Goal: Information Seeking & Learning: Learn about a topic

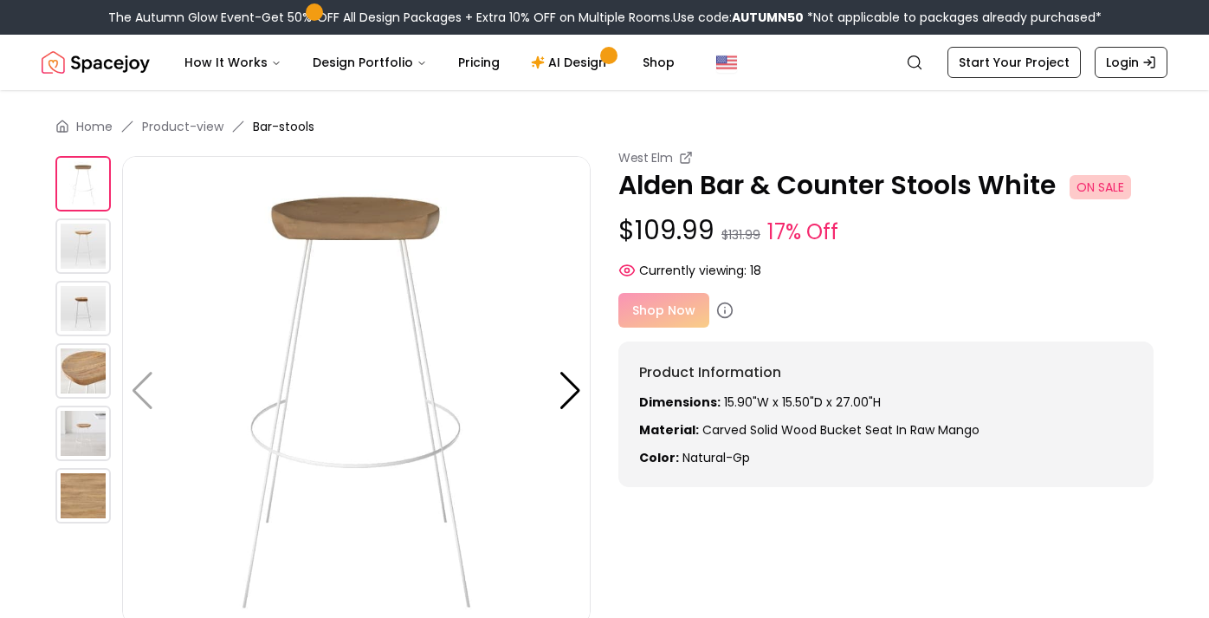
click at [88, 376] on img at bounding box center [82, 370] width 55 height 55
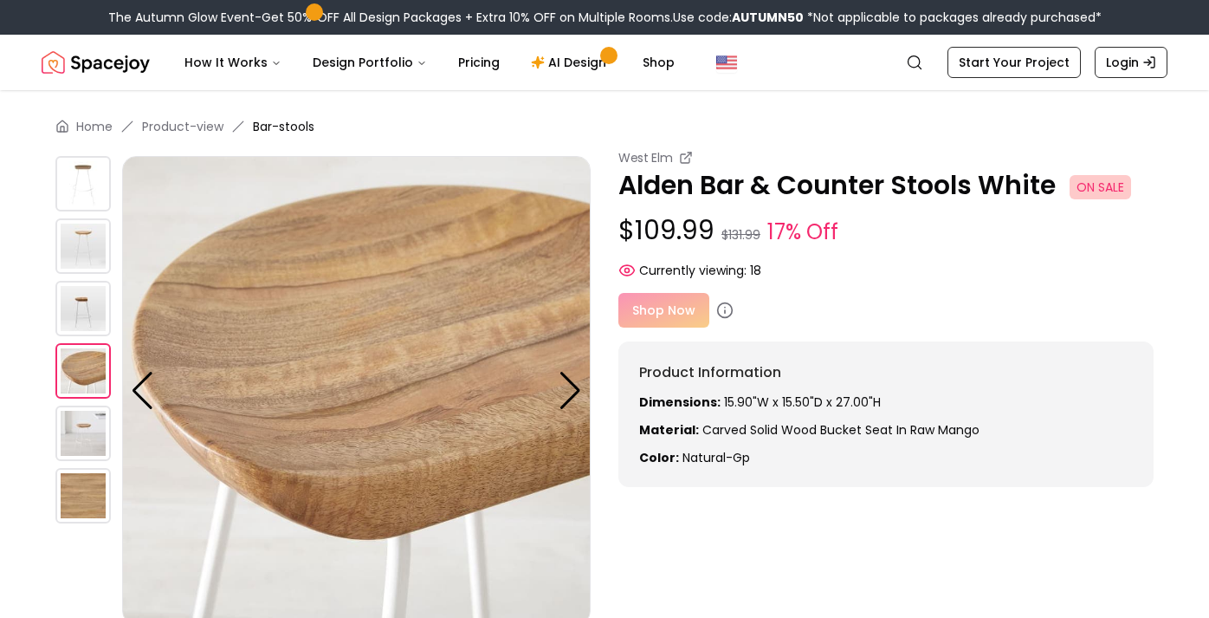
click at [80, 434] on img at bounding box center [82, 432] width 55 height 55
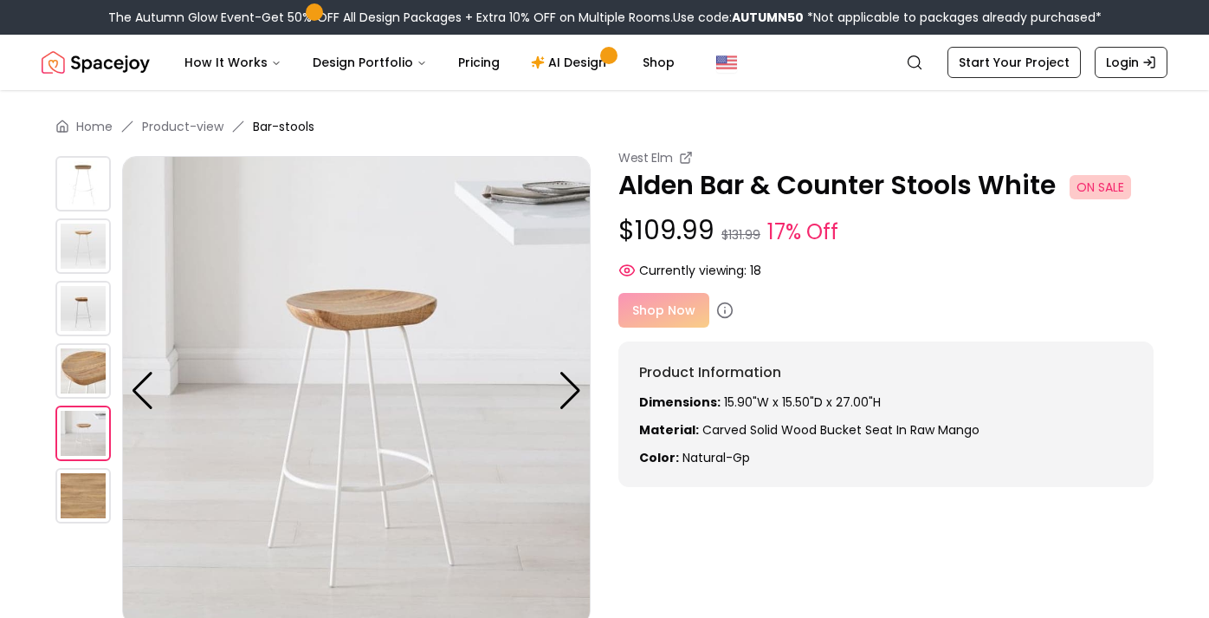
click at [74, 495] on img at bounding box center [82, 495] width 55 height 55
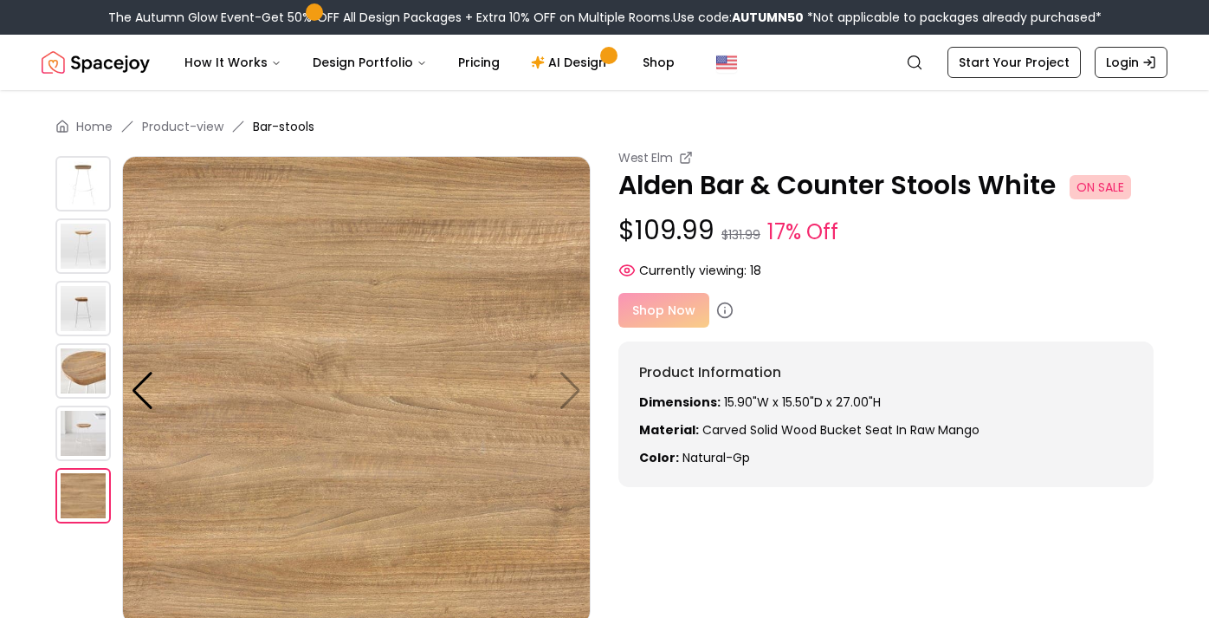
click at [571, 392] on img at bounding box center [356, 390] width 469 height 469
click at [576, 389] on img at bounding box center [356, 390] width 469 height 469
click at [81, 182] on img at bounding box center [82, 183] width 55 height 55
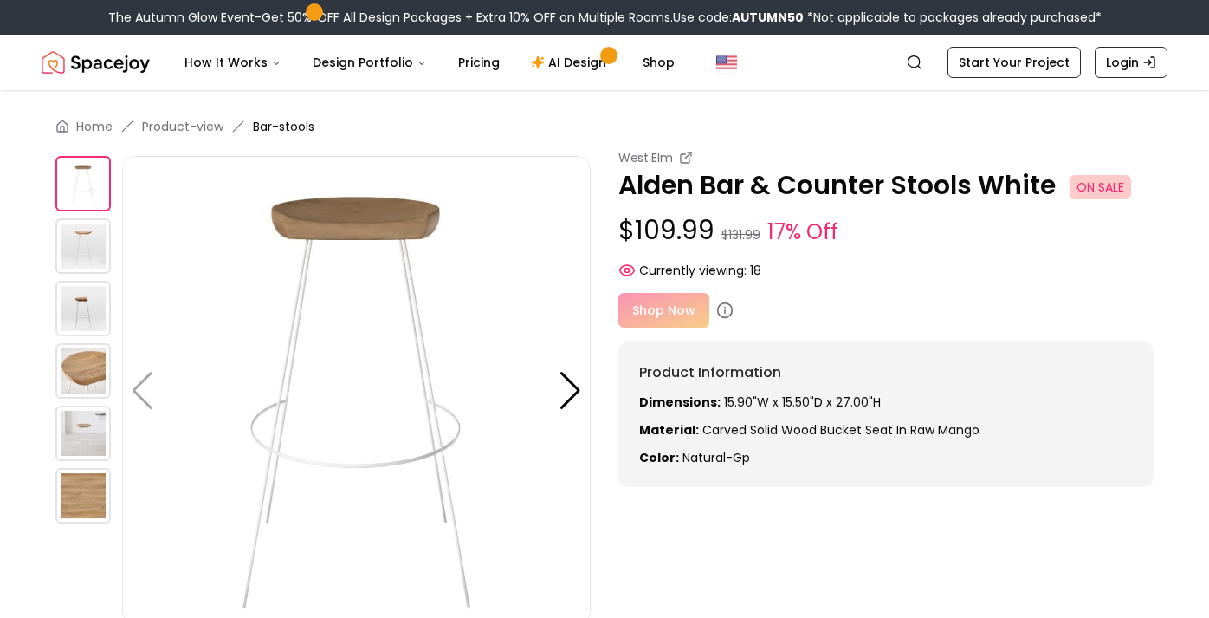
click at [81, 236] on img at bounding box center [82, 245] width 55 height 55
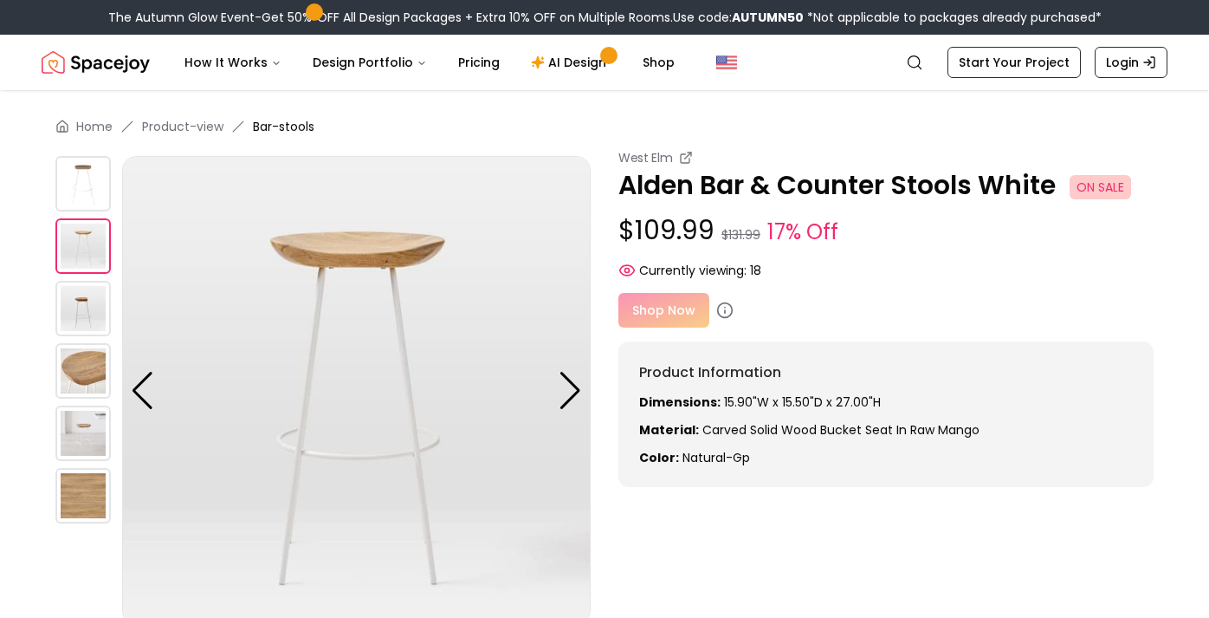
click at [86, 301] on img at bounding box center [82, 308] width 55 height 55
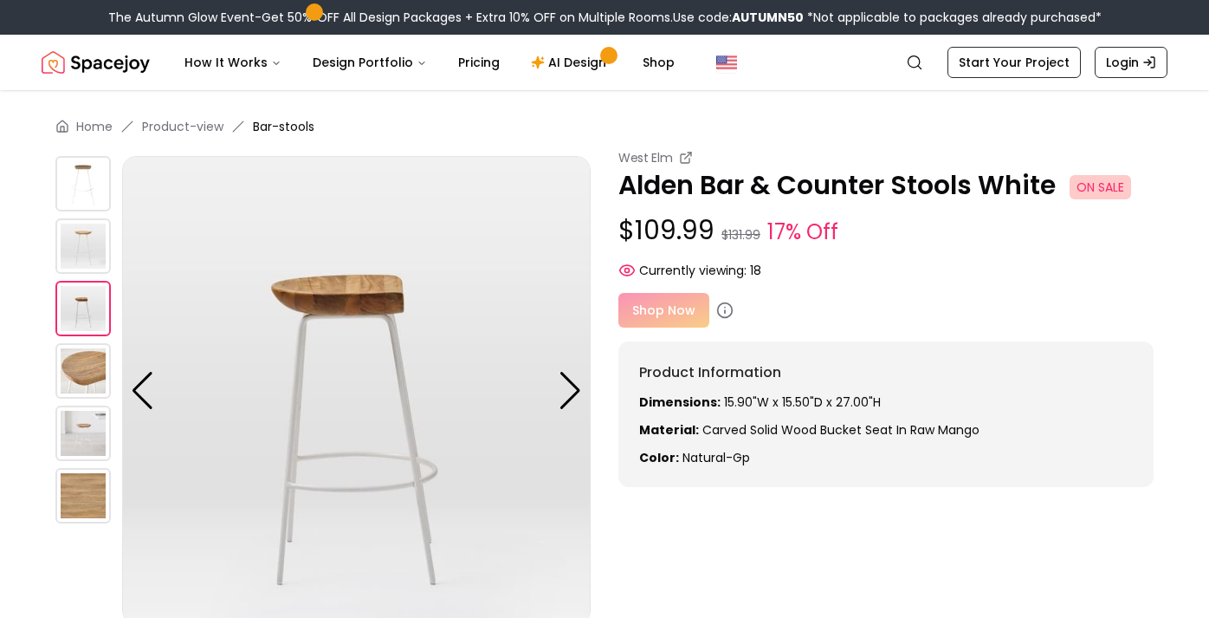
click at [81, 381] on img at bounding box center [82, 370] width 55 height 55
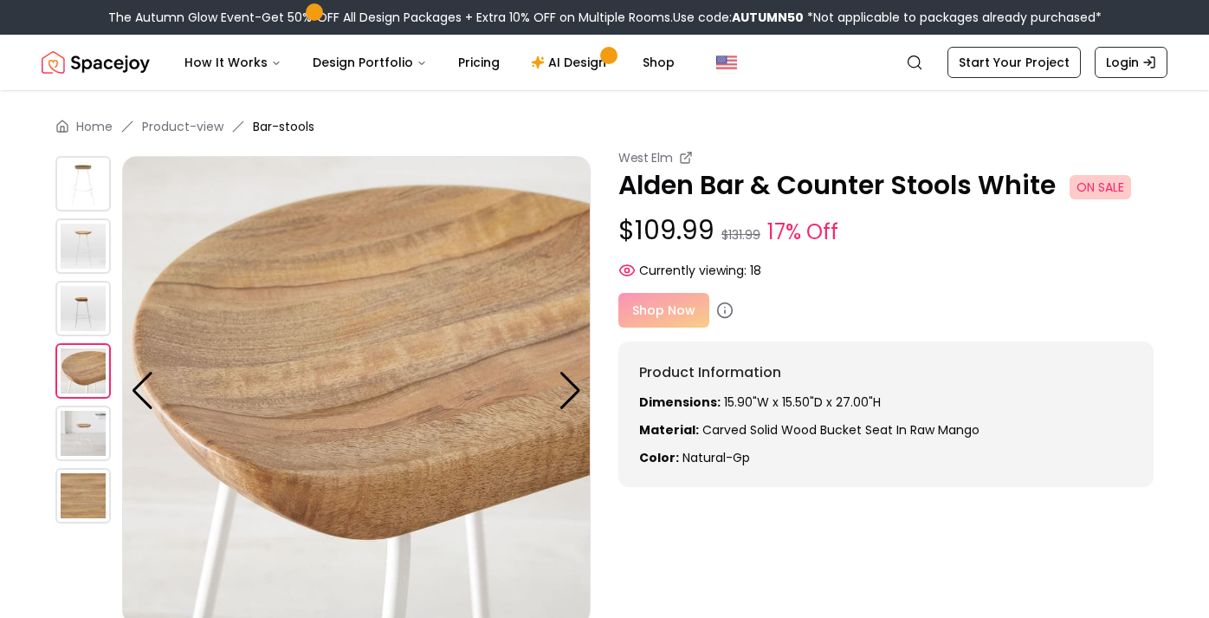
click at [80, 447] on img at bounding box center [82, 432] width 55 height 55
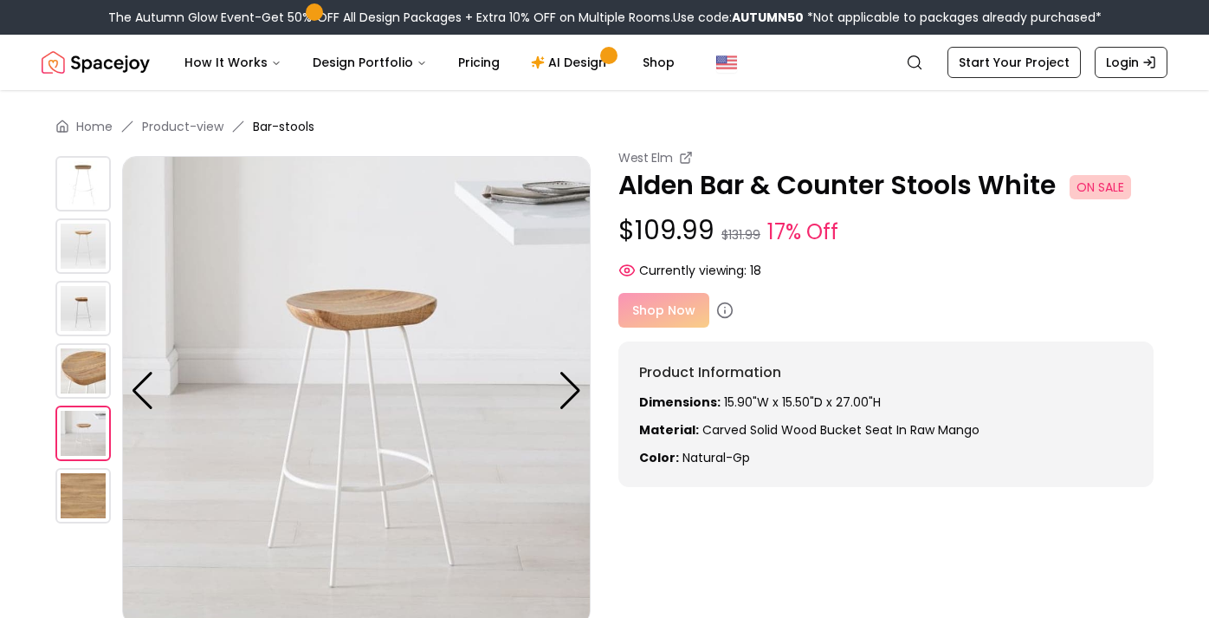
click at [79, 489] on img at bounding box center [82, 495] width 55 height 55
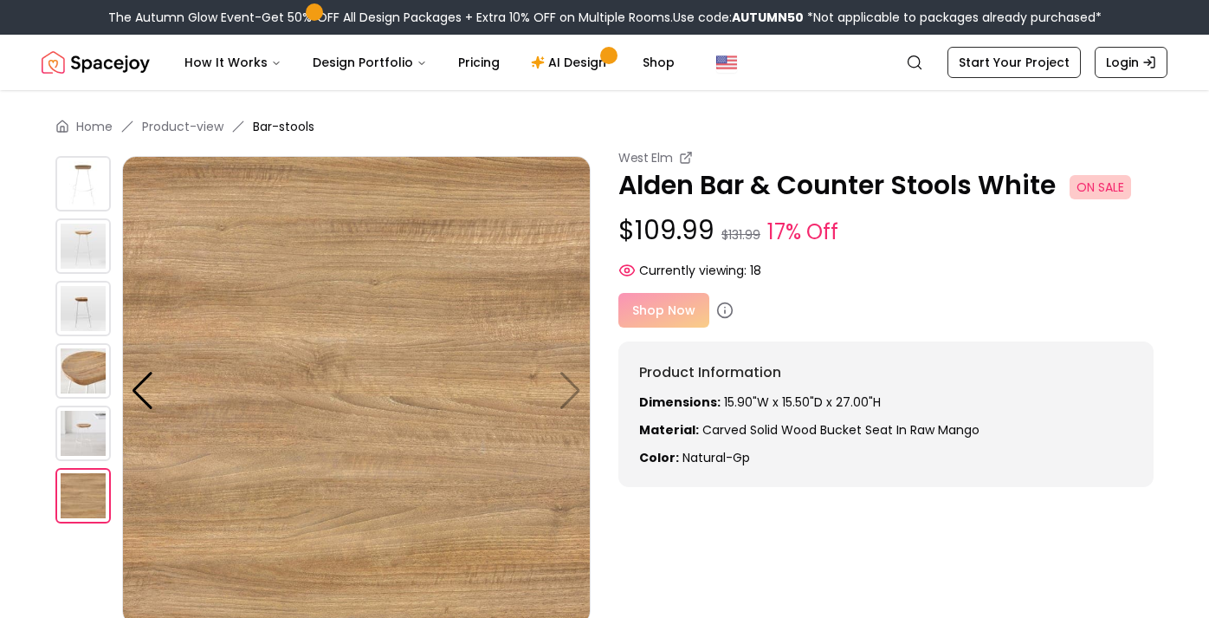
click at [81, 437] on img at bounding box center [82, 432] width 55 height 55
